Goal: Complete application form

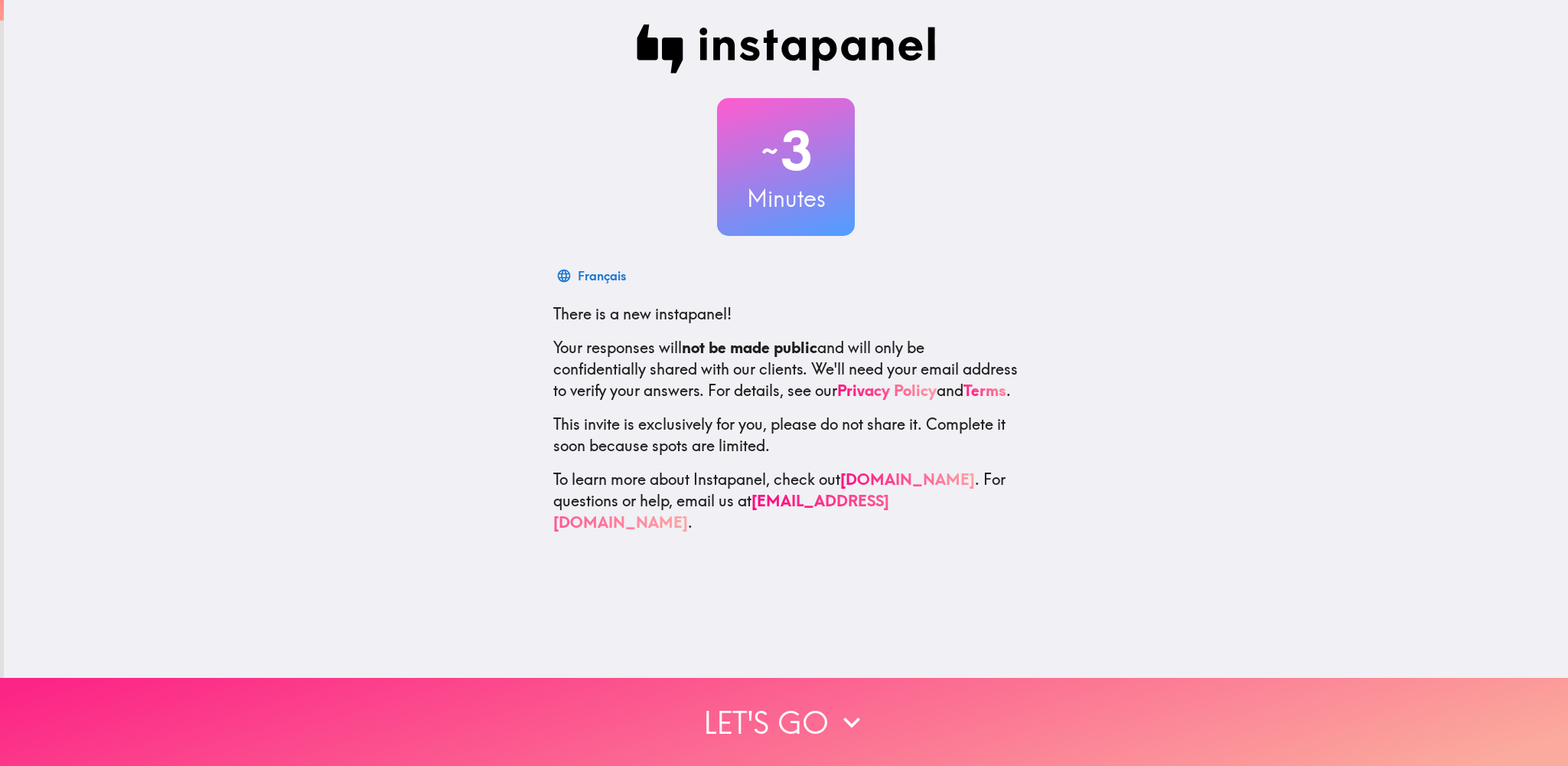
click at [737, 696] on button "Let's go" at bounding box center [784, 722] width 1568 height 88
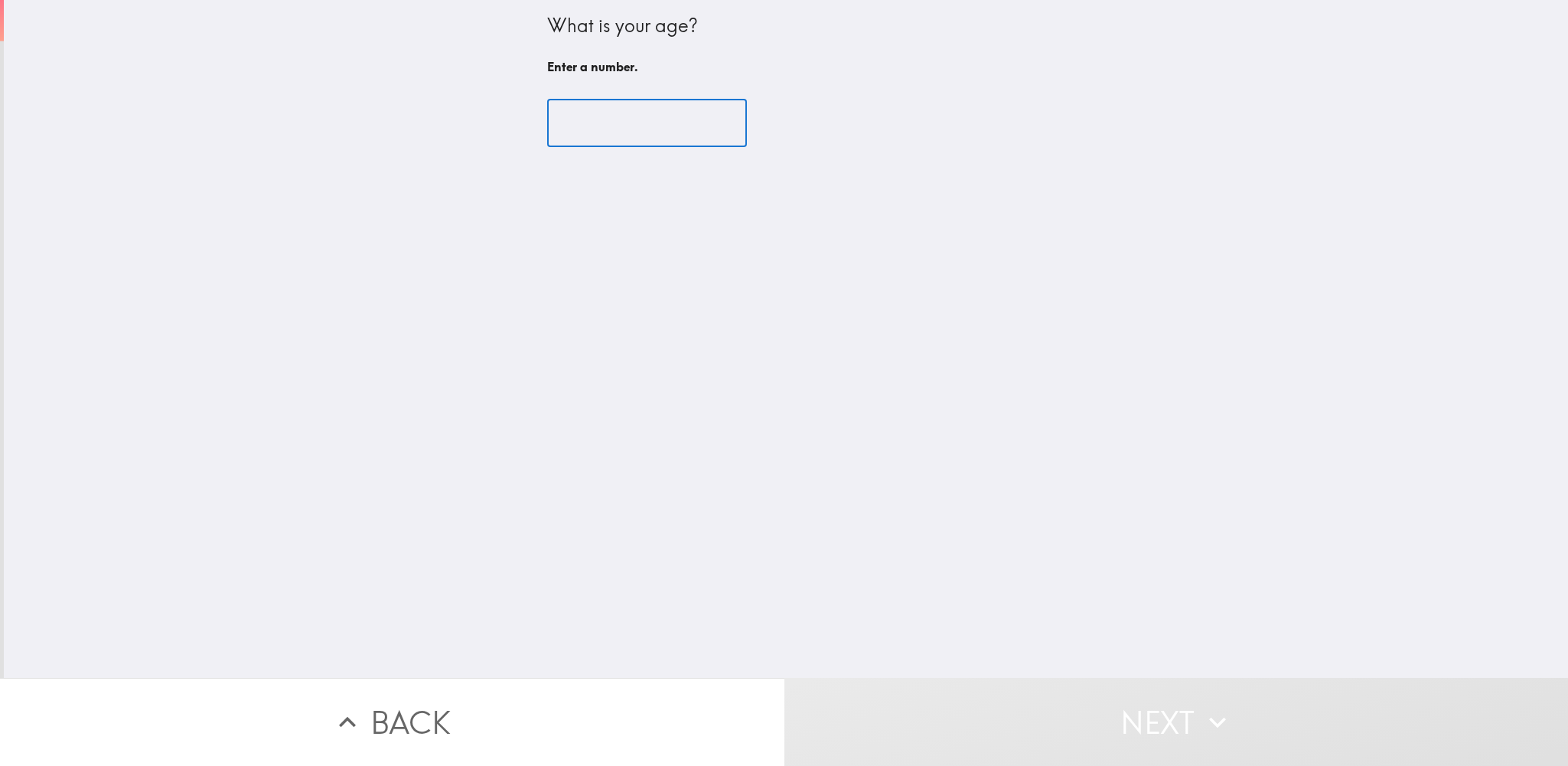
click at [587, 109] on input "number" at bounding box center [647, 123] width 199 height 47
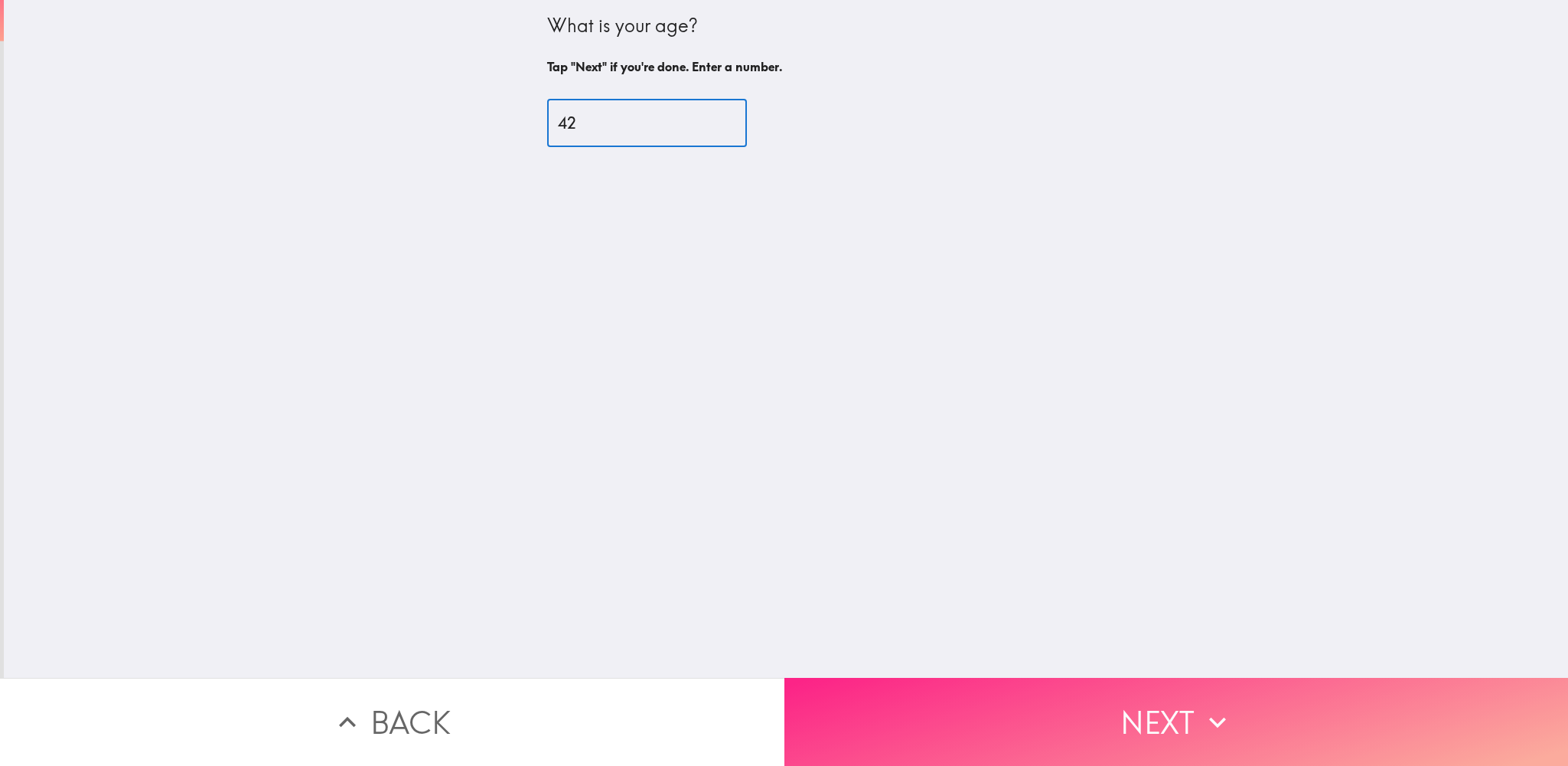
type input "42"
click at [1088, 678] on button "Next" at bounding box center [1177, 722] width 784 height 88
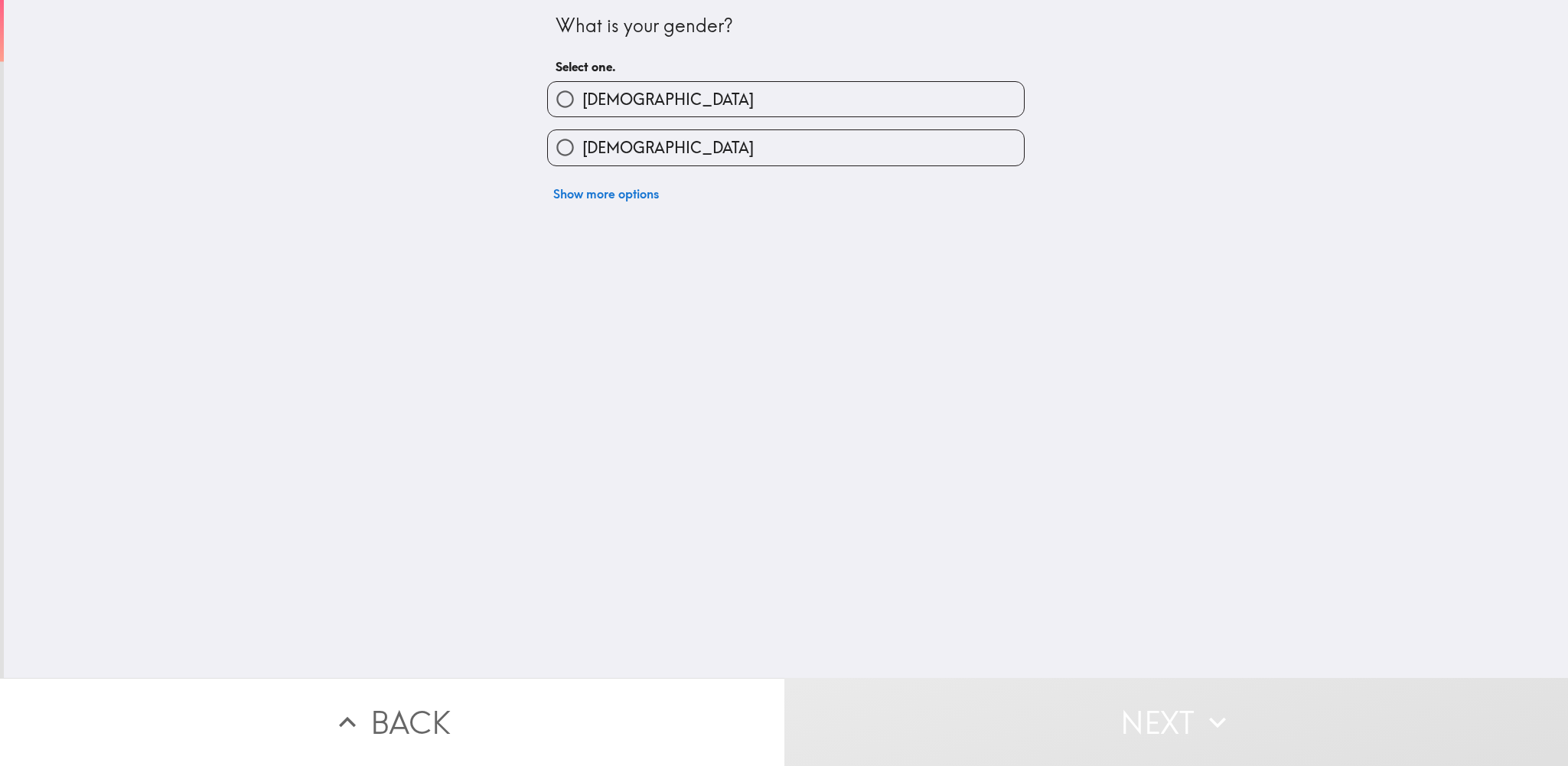
click at [743, 143] on label "[DEMOGRAPHIC_DATA]" at bounding box center [786, 147] width 476 height 34
click at [583, 143] on input "[DEMOGRAPHIC_DATA]" at bounding box center [565, 147] width 34 height 34
radio input "true"
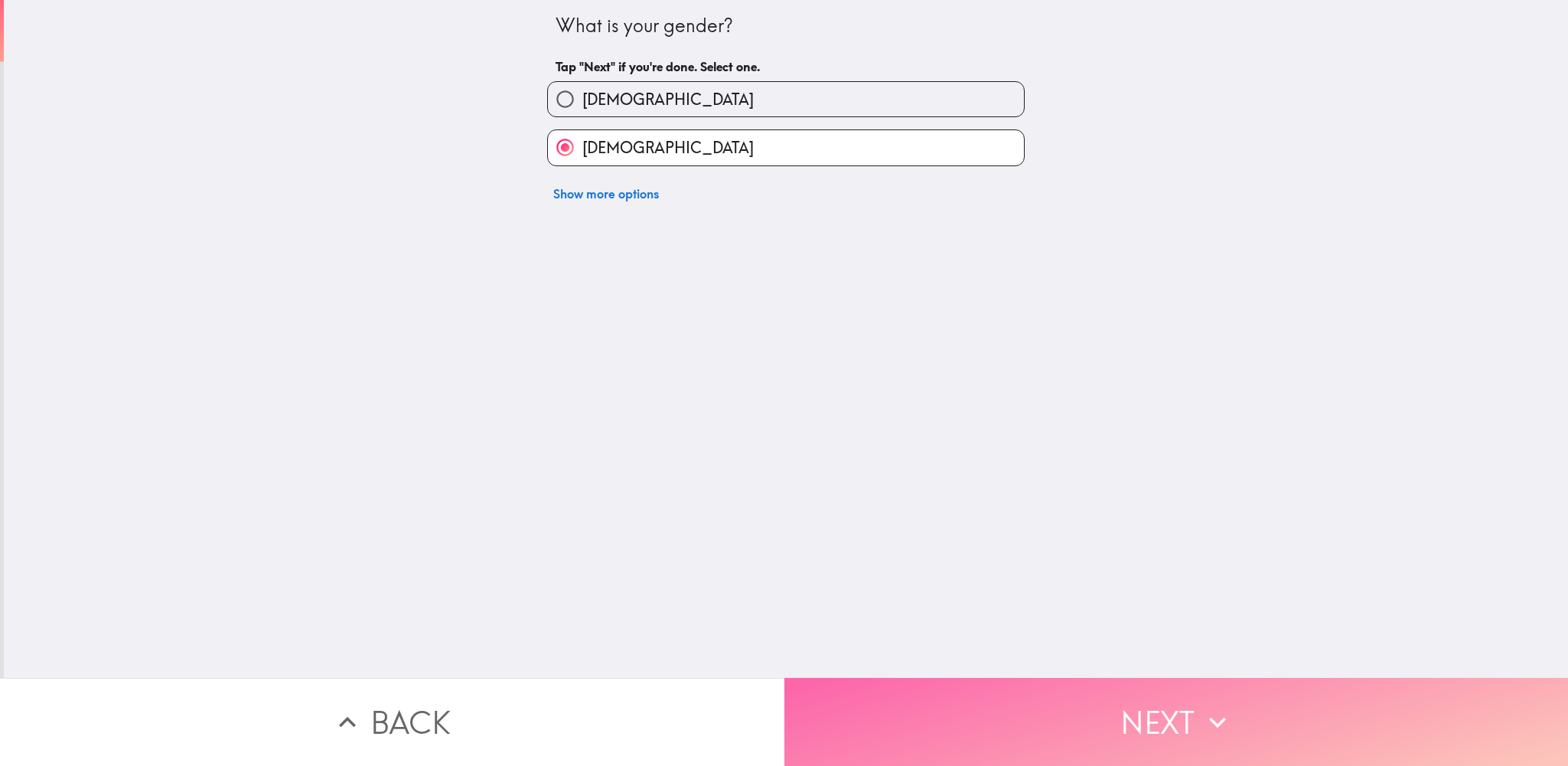
click at [908, 685] on button "Next" at bounding box center [1177, 722] width 784 height 88
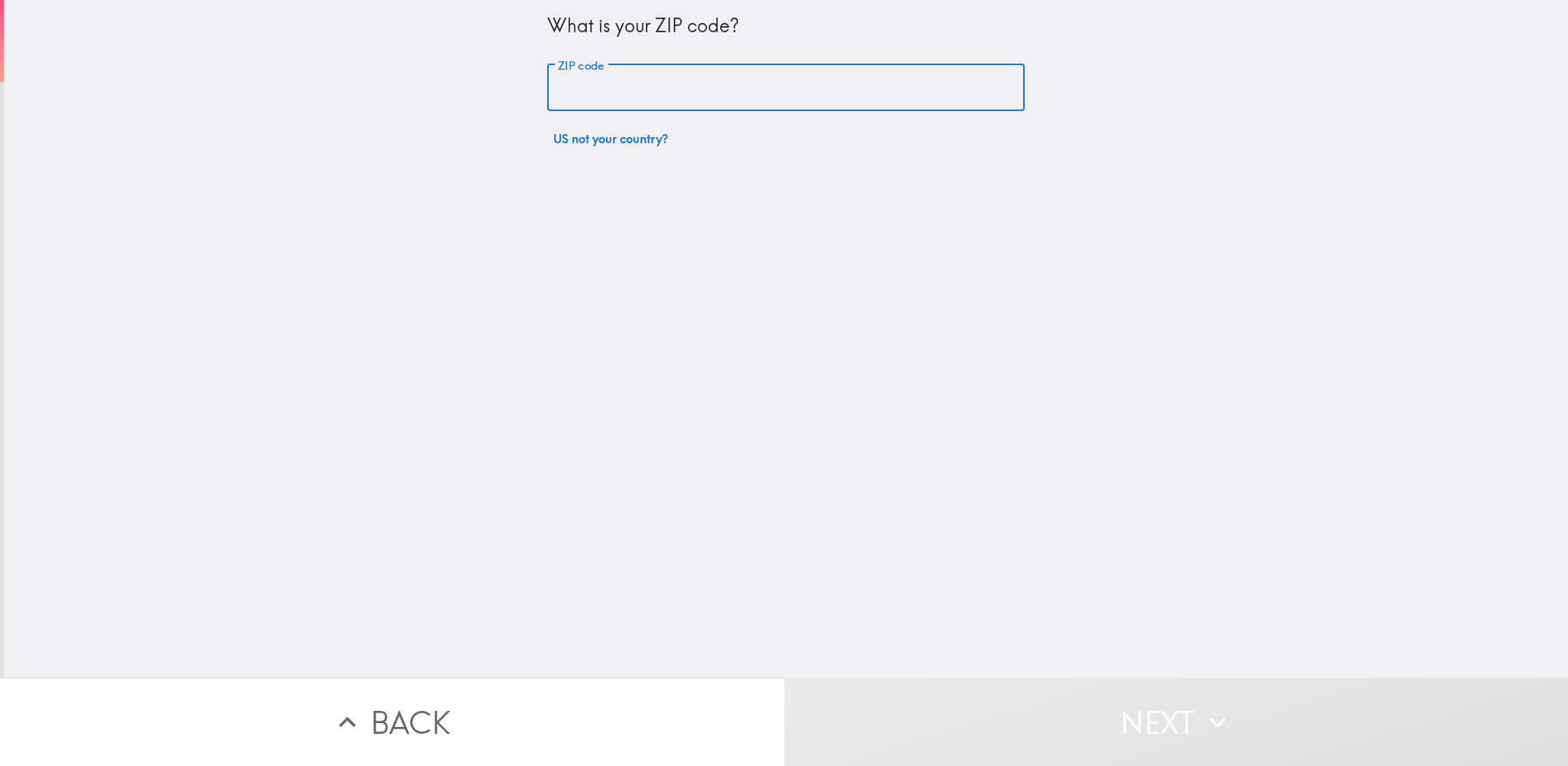
click at [922, 100] on input "ZIP code" at bounding box center [786, 88] width 477 height 47
type input "16508"
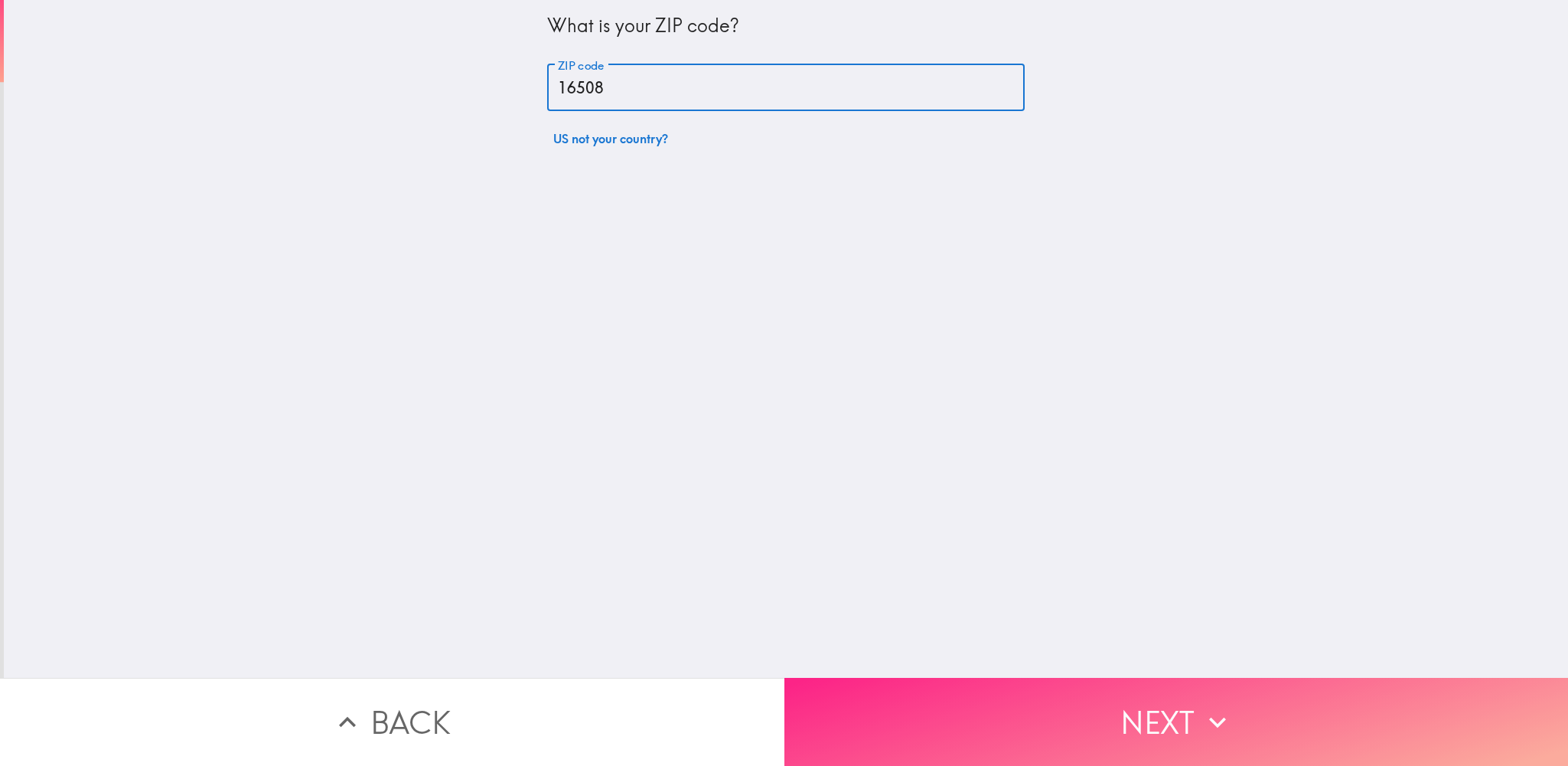
click at [930, 707] on button "Next" at bounding box center [1177, 722] width 784 height 88
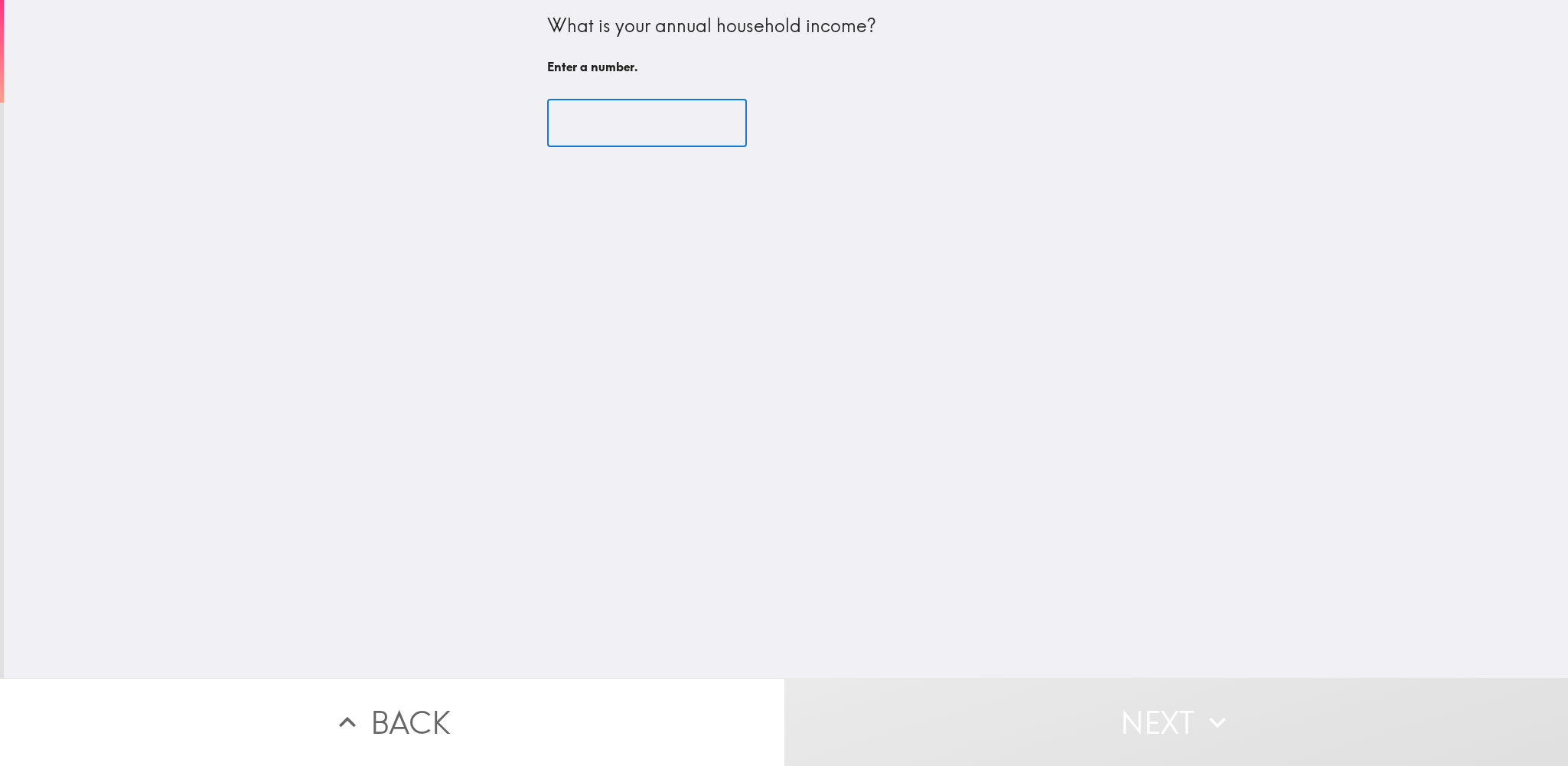
click at [647, 127] on input "number" at bounding box center [647, 123] width 199 height 47
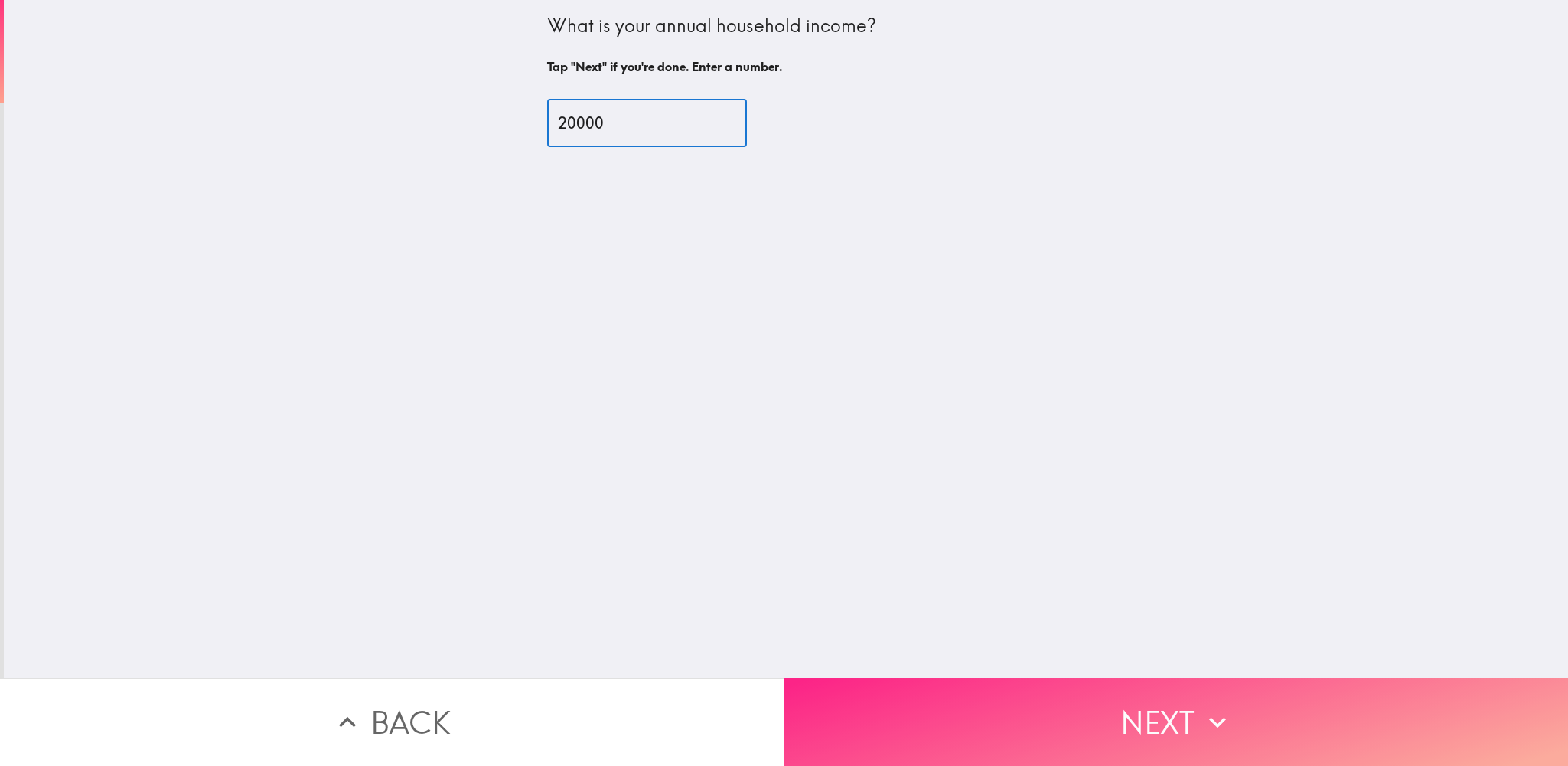
type input "20000"
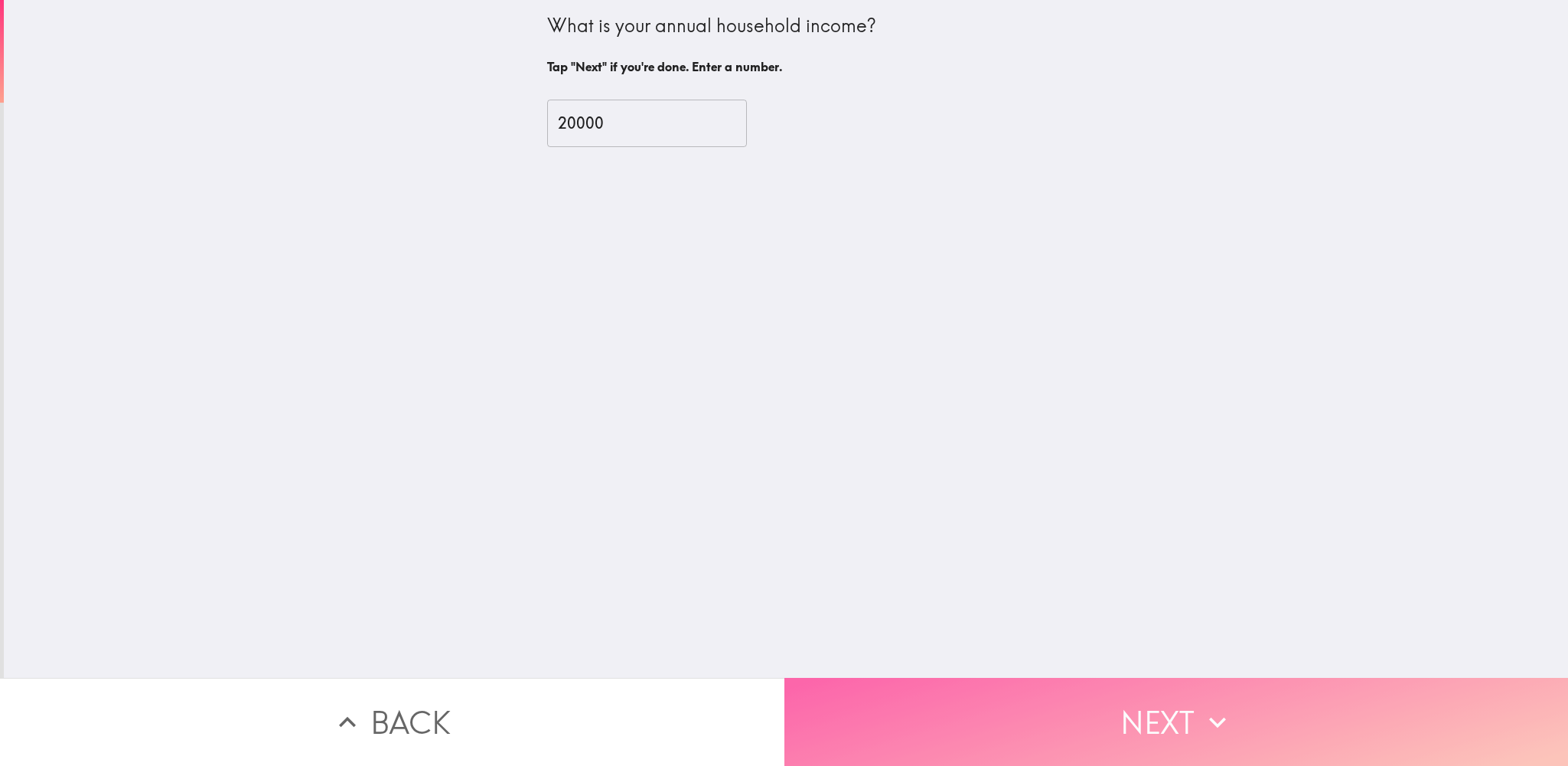
click at [893, 678] on button "Next" at bounding box center [1177, 722] width 784 height 88
